Goal: Transaction & Acquisition: Obtain resource

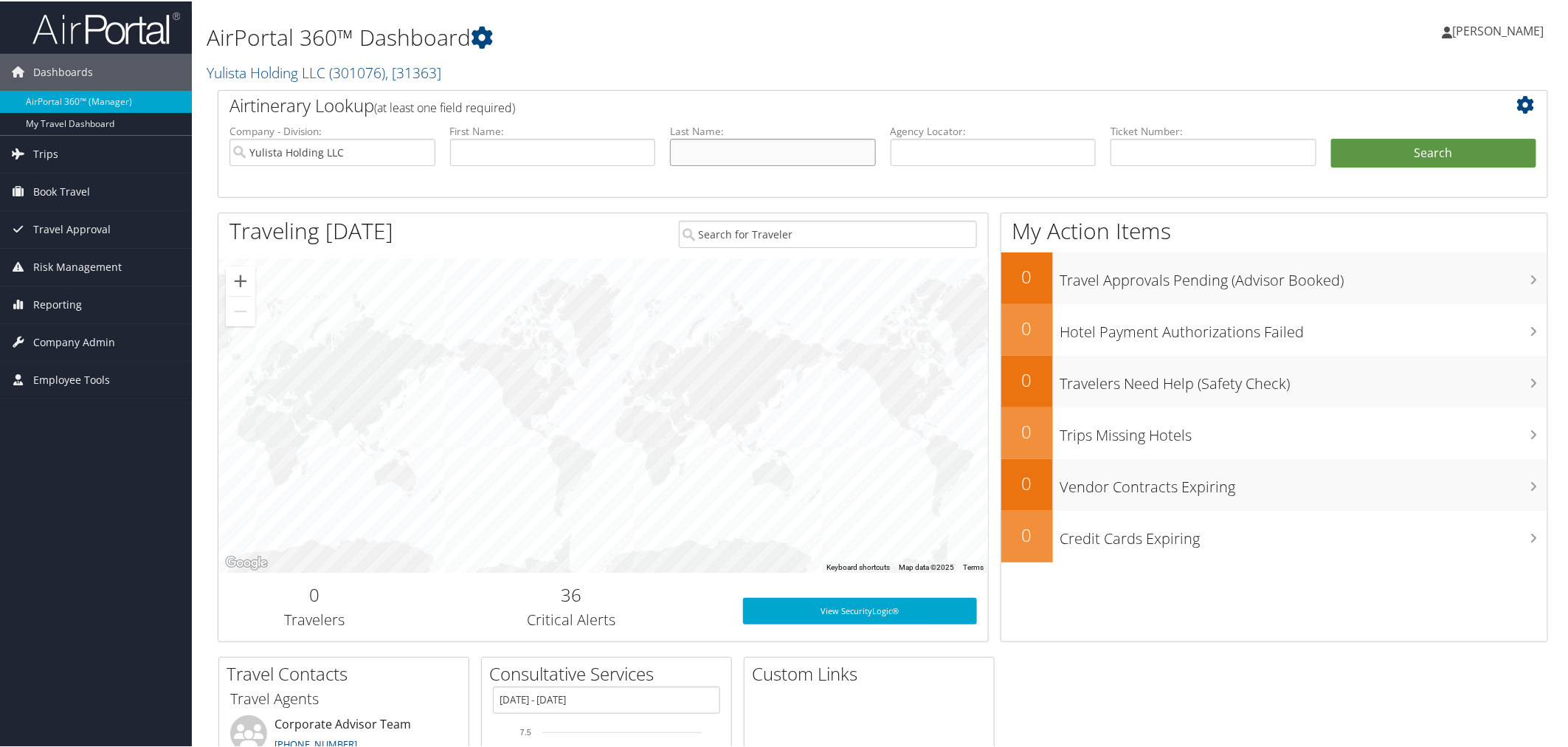
click at [723, 144] on input "text" at bounding box center [772, 151] width 206 height 27
type input "hollers"
click at [1331, 138] on button "Search" at bounding box center [1434, 152] width 206 height 29
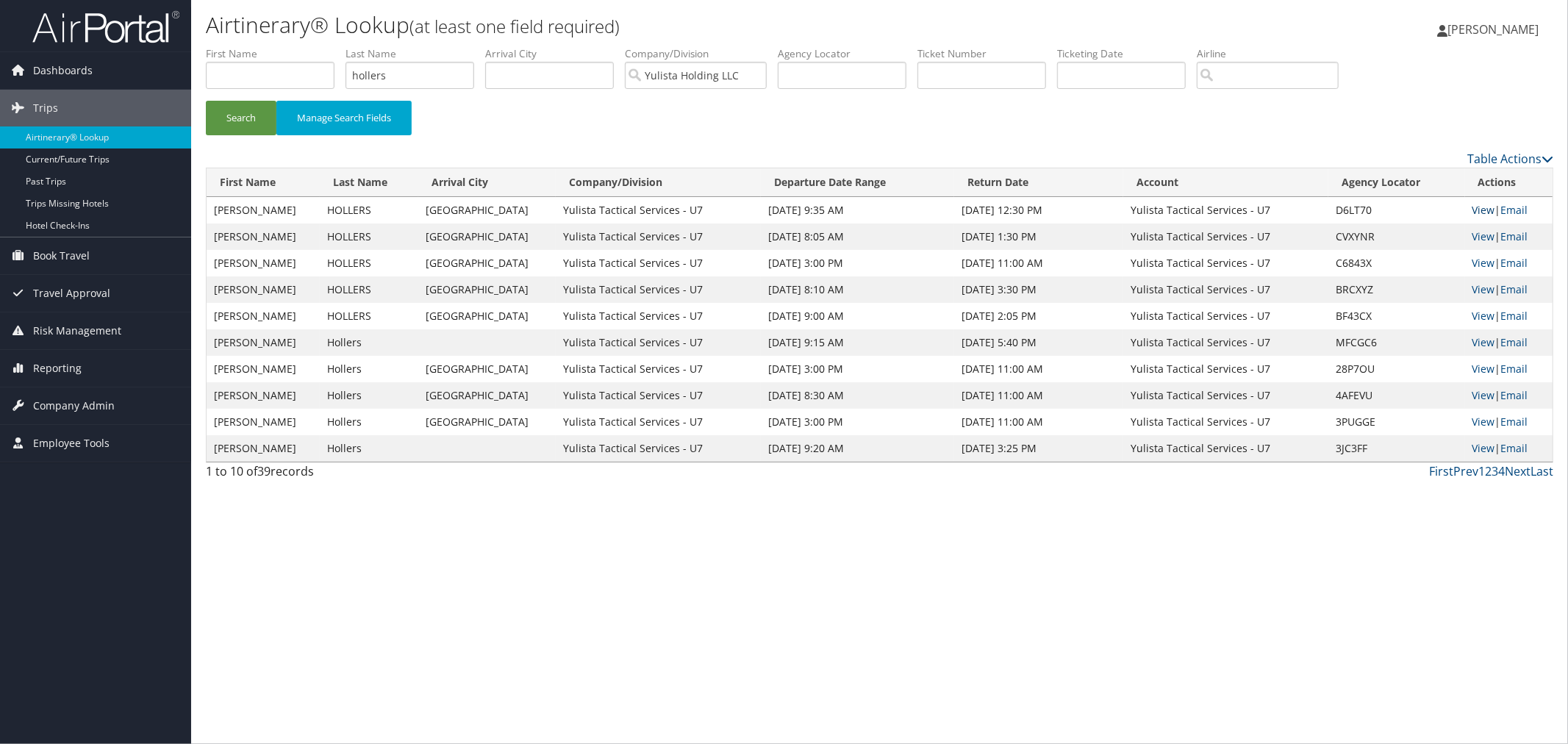
click at [1481, 210] on link "View" at bounding box center [1484, 210] width 23 height 14
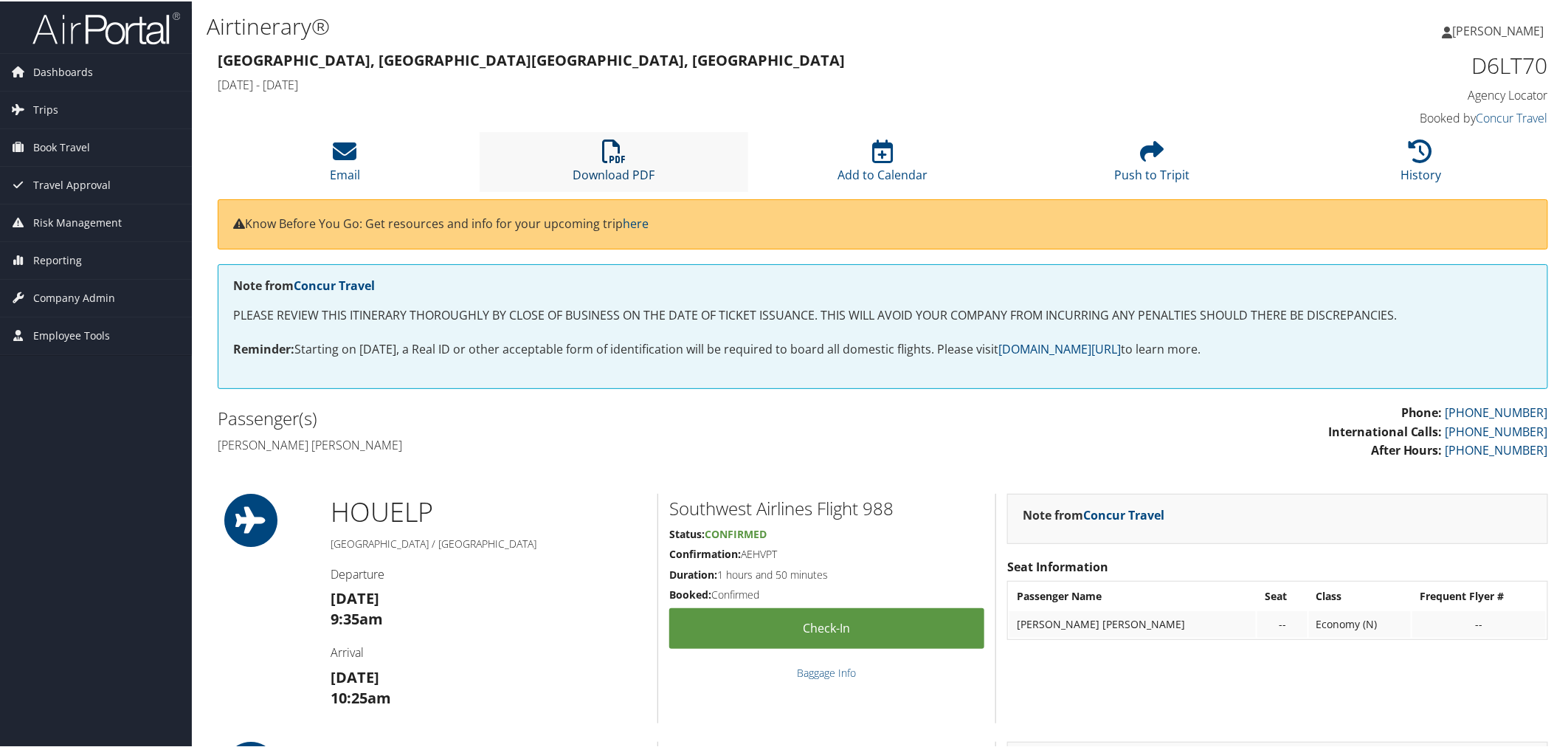
click at [596, 175] on link "Download PDF" at bounding box center [613, 163] width 82 height 35
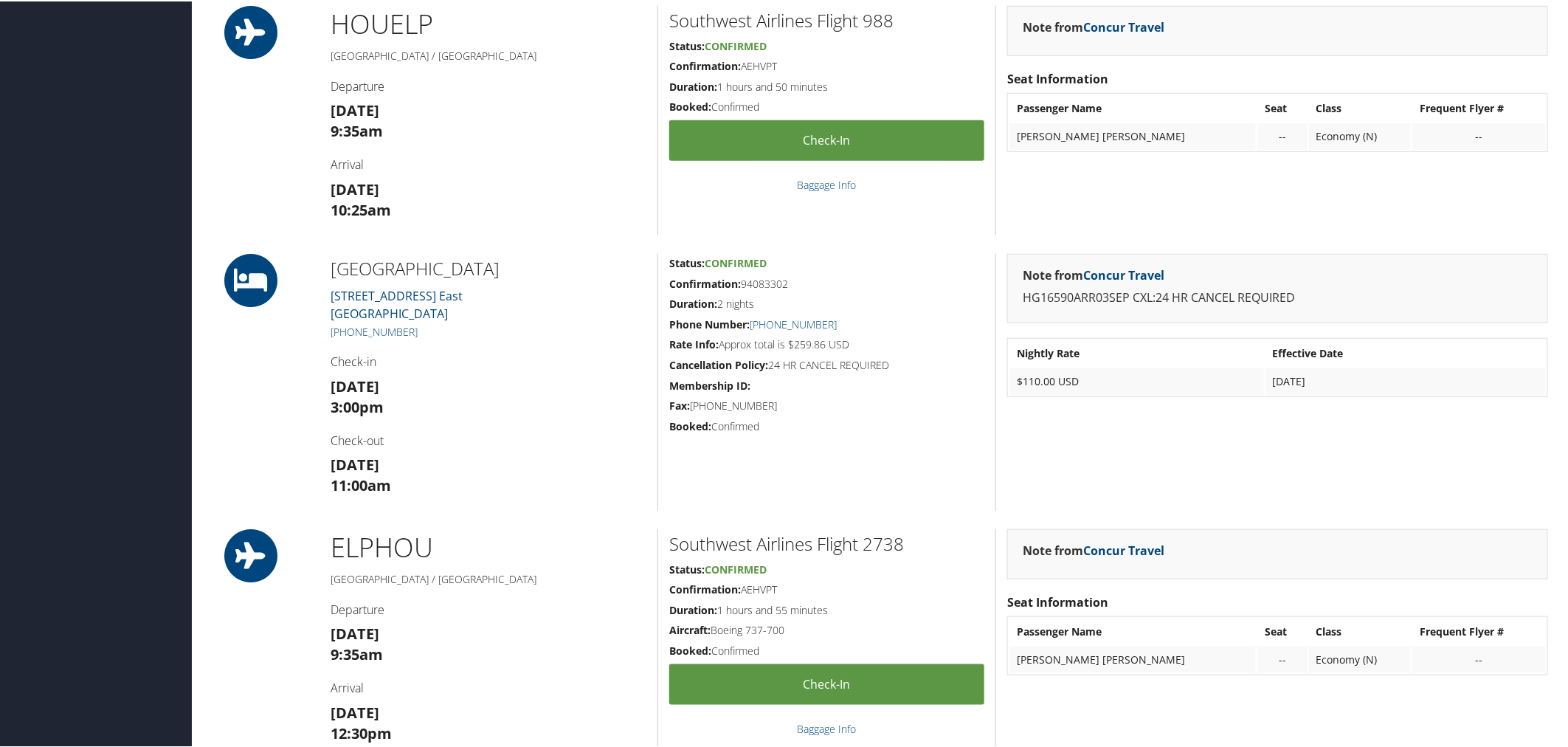
scroll to position [491, 0]
